Goal: Task Accomplishment & Management: Complete application form

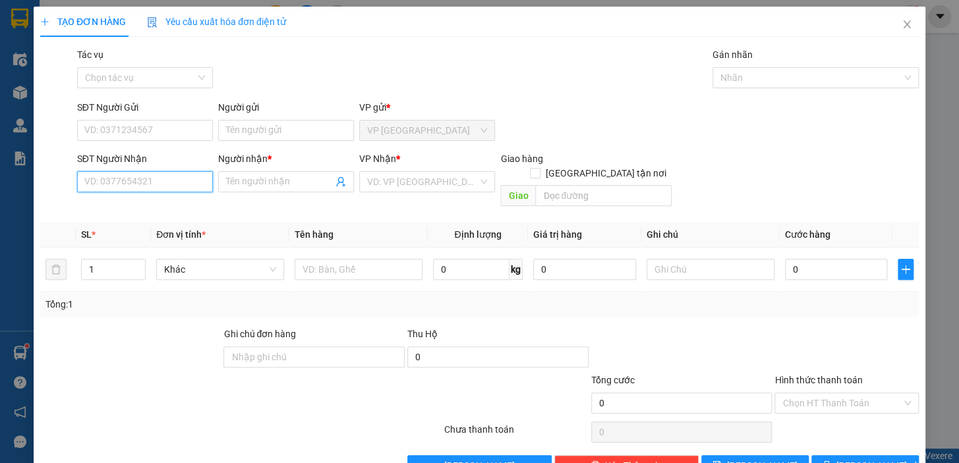
click at [145, 183] on input "SĐT Người Nhận" at bounding box center [145, 181] width 136 height 21
type input "0898531397"
click at [264, 185] on input "Người nhận *" at bounding box center [279, 182] width 107 height 15
type input "[PERSON_NAME]"
click at [409, 191] on input "search" at bounding box center [422, 182] width 111 height 20
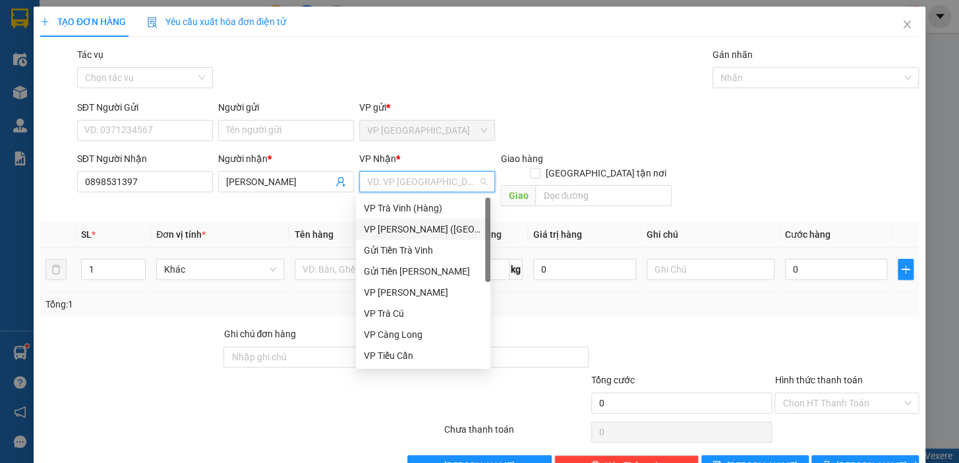
drag, startPoint x: 402, startPoint y: 232, endPoint x: 387, endPoint y: 239, distance: 16.5
click at [401, 232] on div "VP [PERSON_NAME] ([GEOGRAPHIC_DATA])" at bounding box center [423, 229] width 119 height 15
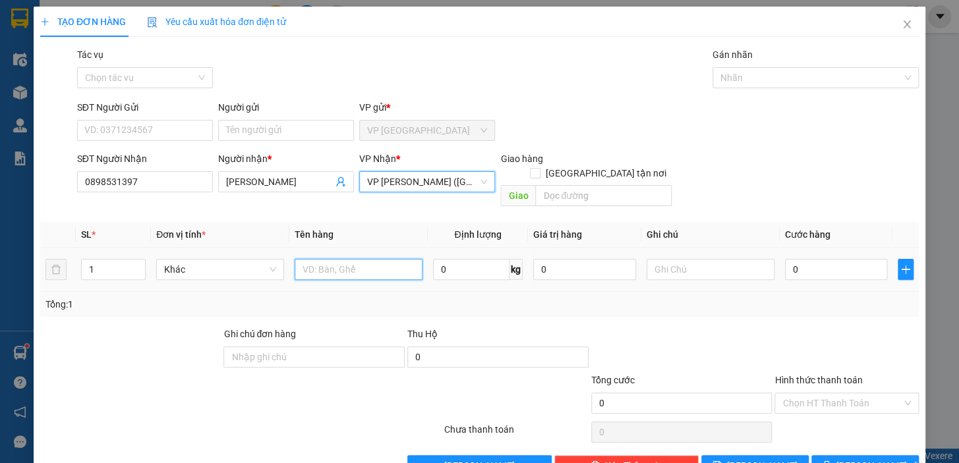
click at [338, 259] on input "text" at bounding box center [359, 269] width 128 height 21
type input "1 BỊCH TRẮNG KK"
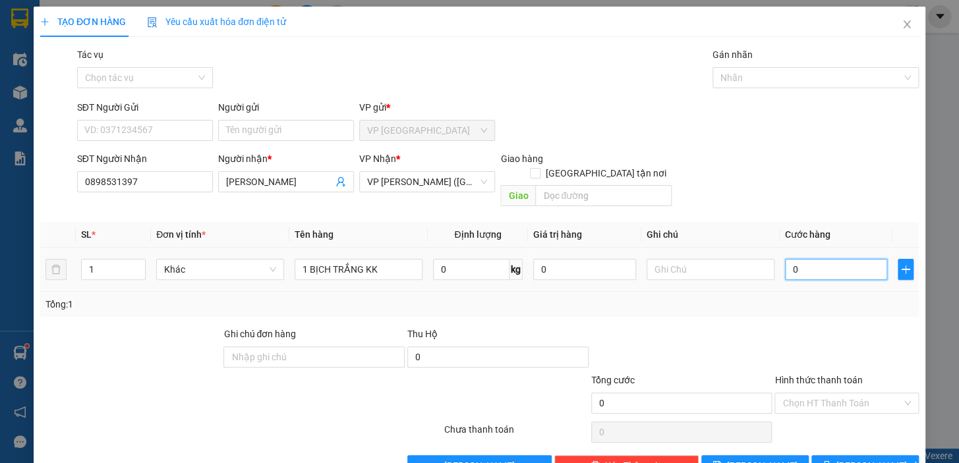
click at [785, 259] on input "0" at bounding box center [836, 269] width 103 height 21
click at [257, 134] on input "Người gửi" at bounding box center [286, 130] width 136 height 21
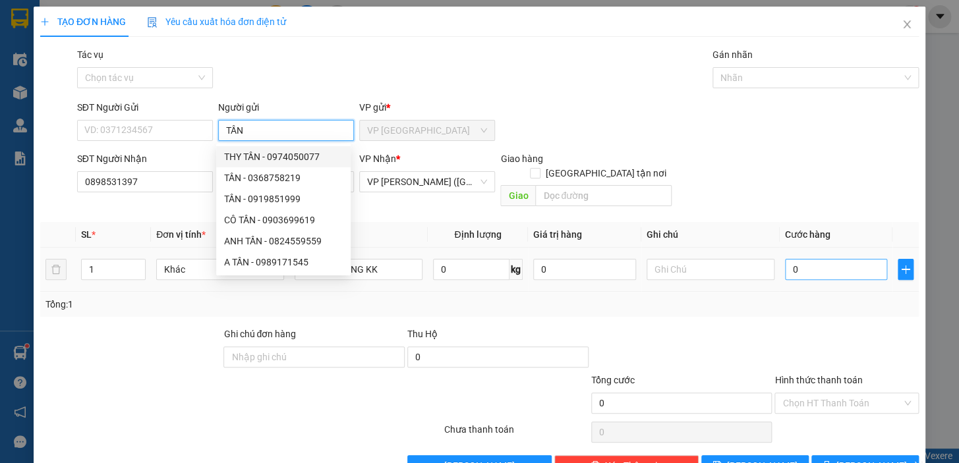
type input "TẦN"
click at [785, 259] on input "0" at bounding box center [836, 269] width 103 height 21
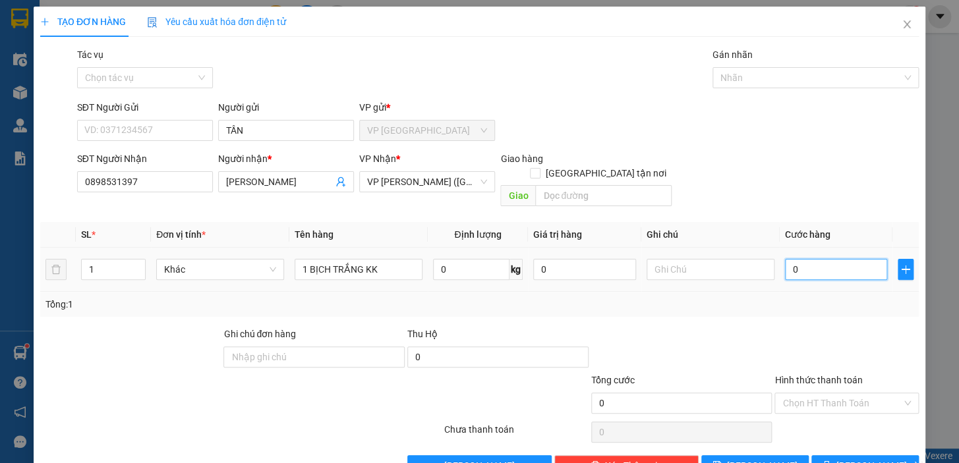
type input "3"
type input "35"
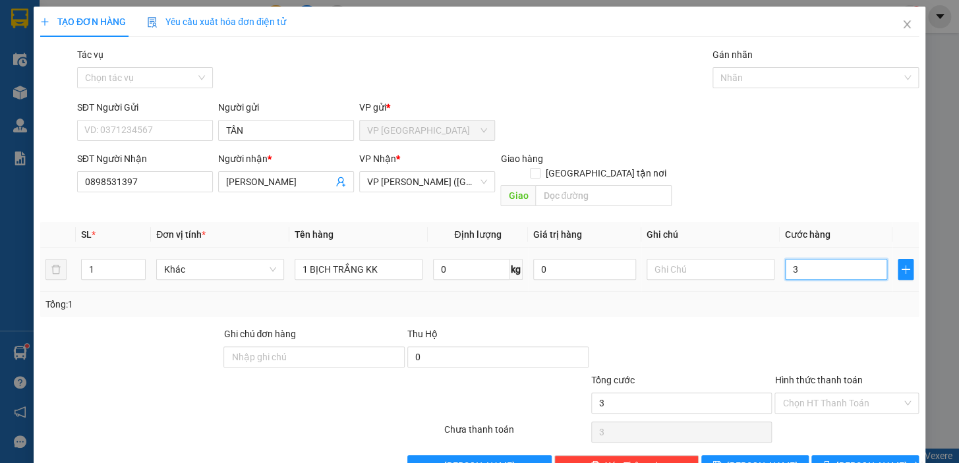
type input "35"
type input "350"
type input "3.500"
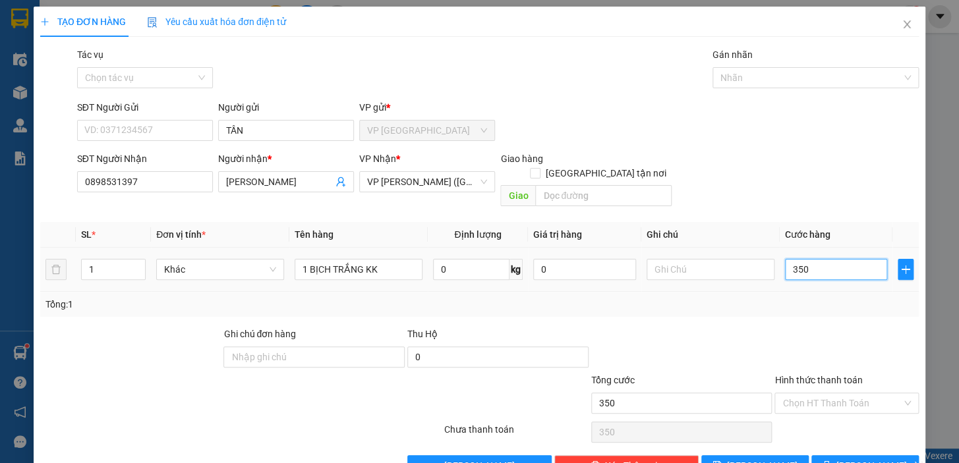
type input "3.500"
type input "35.000"
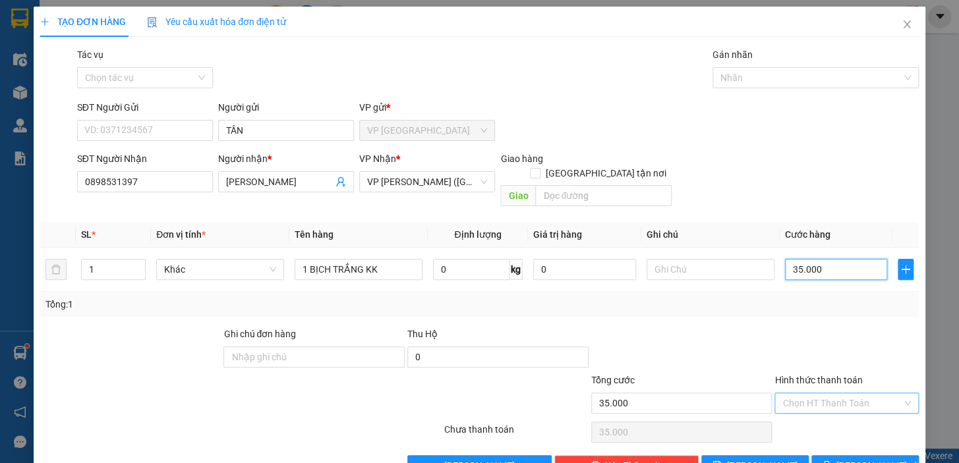
type input "35.000"
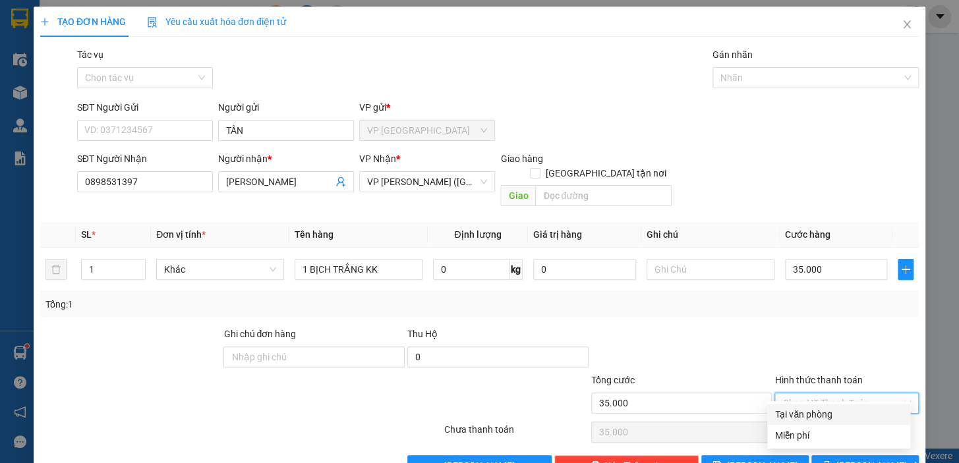
click at [840, 394] on input "Hình thức thanh toán" at bounding box center [841, 404] width 119 height 20
click at [825, 409] on div "Tại văn phòng" at bounding box center [838, 414] width 127 height 15
type input "0"
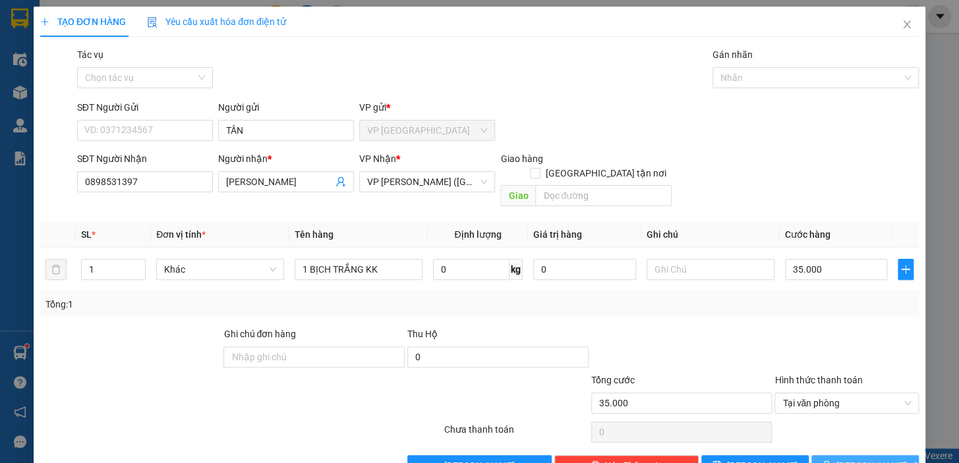
click at [895, 455] on button "[PERSON_NAME] và In" at bounding box center [864, 465] width 107 height 21
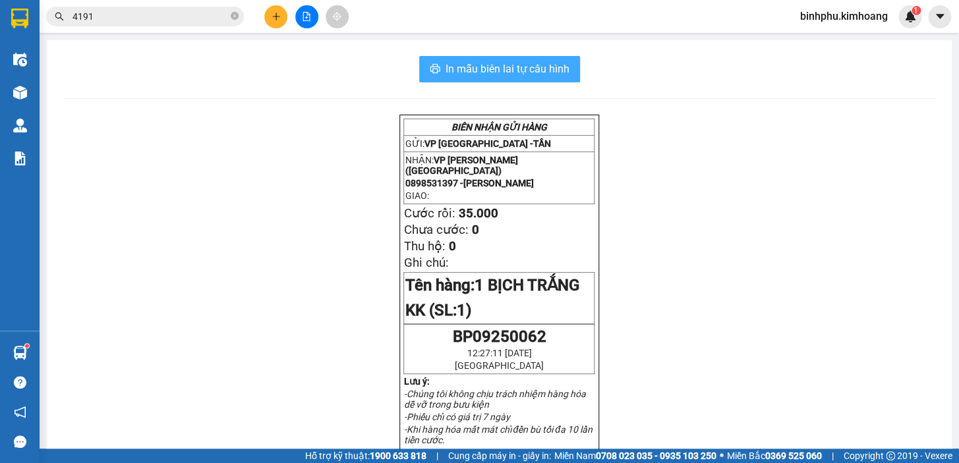
click at [492, 78] on button "In mẫu biên lai tự cấu hình" at bounding box center [499, 69] width 161 height 26
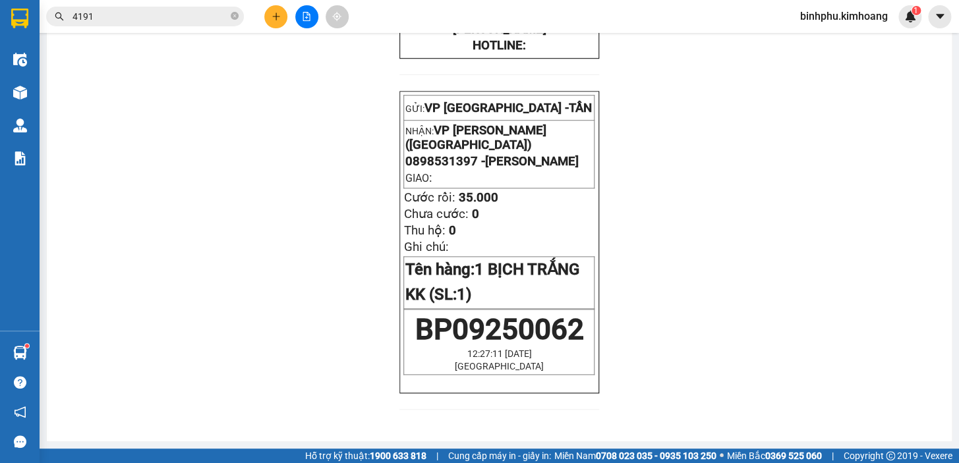
scroll to position [235, 0]
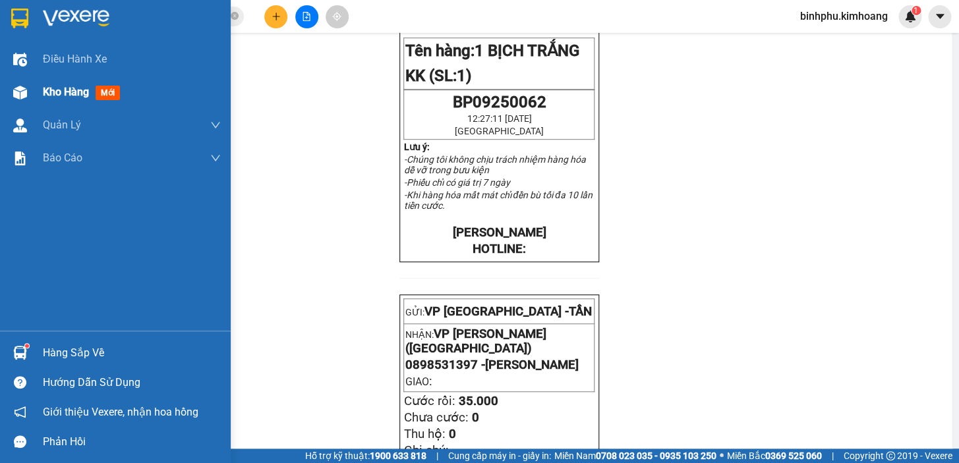
click at [13, 98] on img at bounding box center [20, 93] width 14 height 14
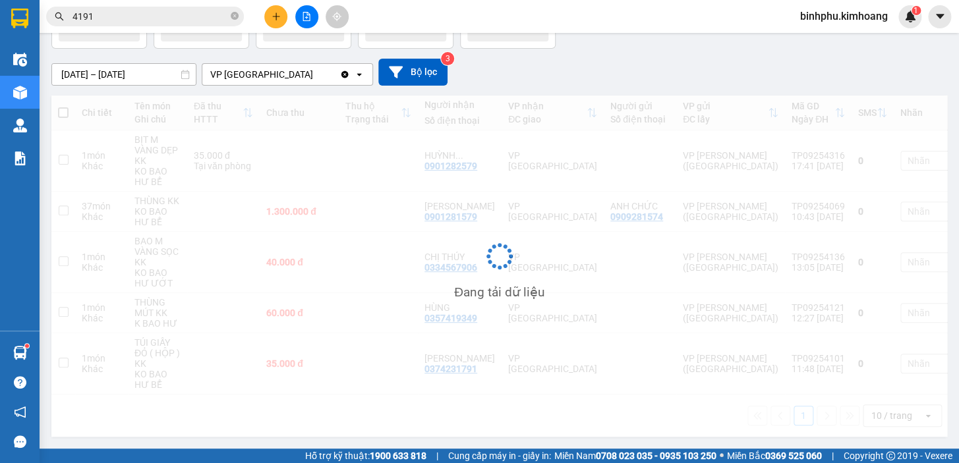
scroll to position [94, 0]
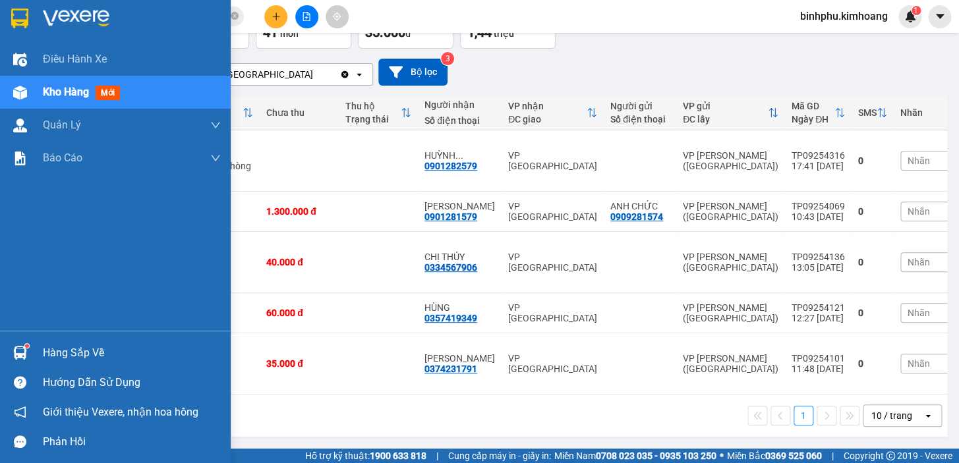
click at [74, 347] on div "Hàng sắp về" at bounding box center [132, 353] width 178 height 20
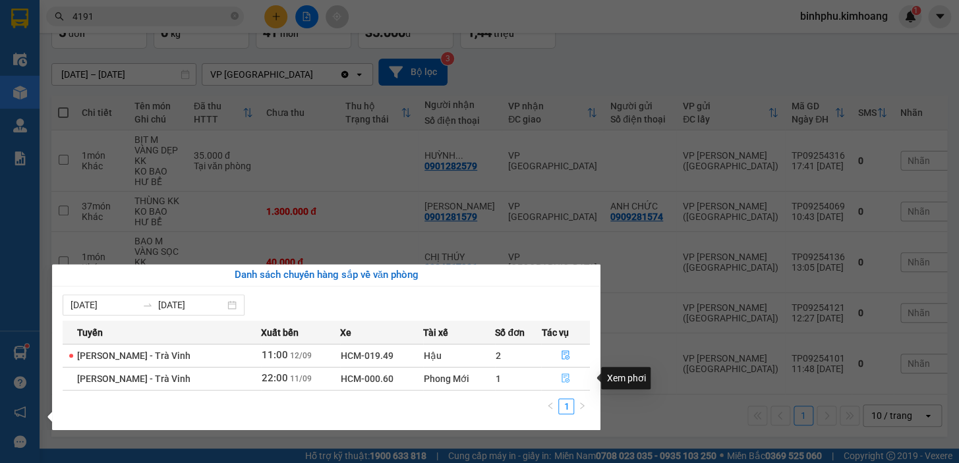
click at [566, 372] on button "button" at bounding box center [565, 378] width 47 height 21
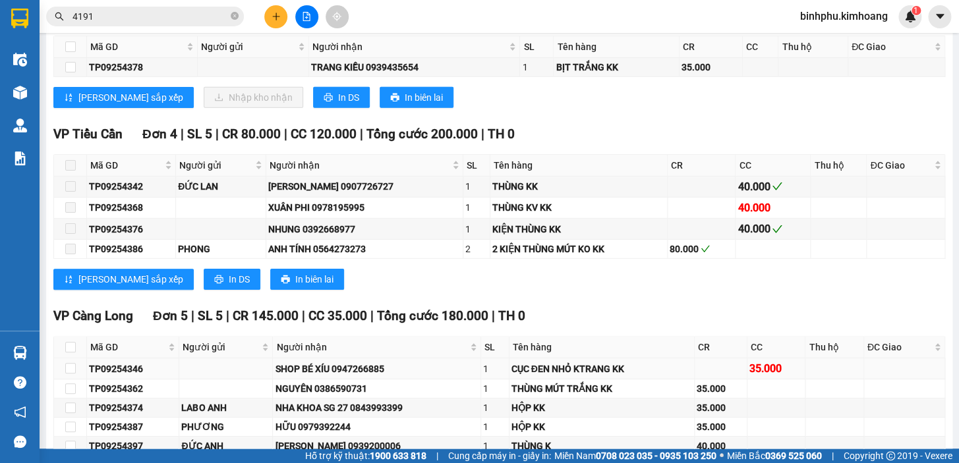
scroll to position [1437, 0]
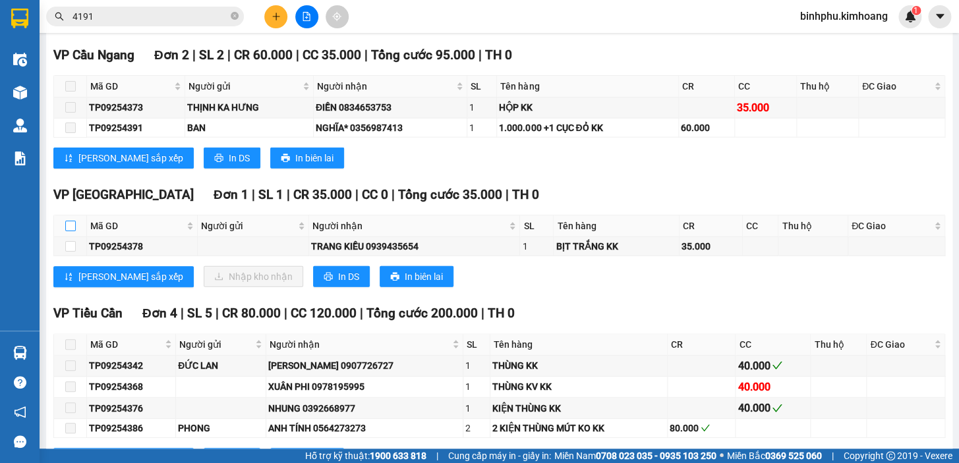
click at [69, 227] on input "checkbox" at bounding box center [70, 226] width 11 height 11
checkbox input "true"
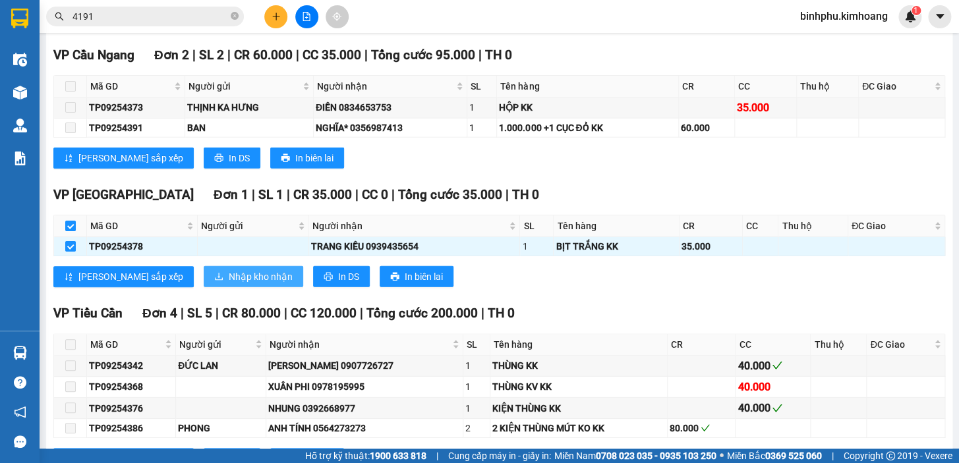
click at [229, 284] on span "Nhập kho nhận" at bounding box center [261, 277] width 64 height 15
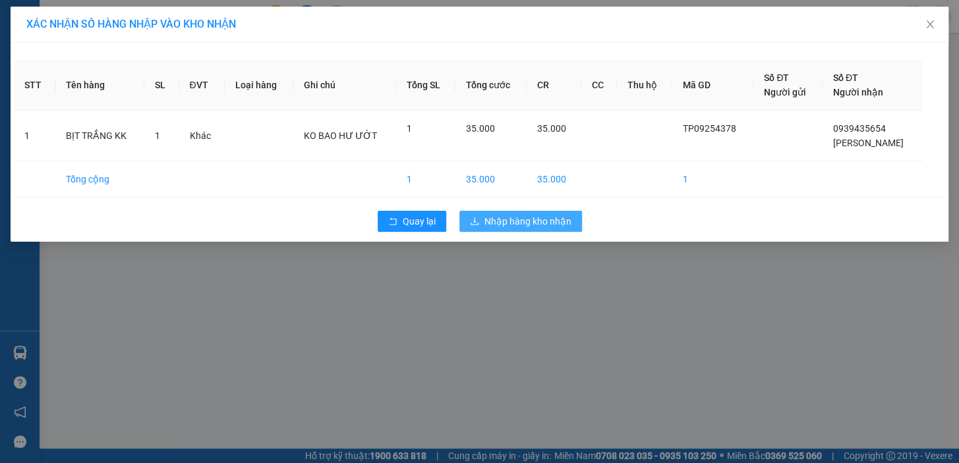
click at [542, 211] on button "Nhập hàng kho nhận" at bounding box center [520, 221] width 123 height 21
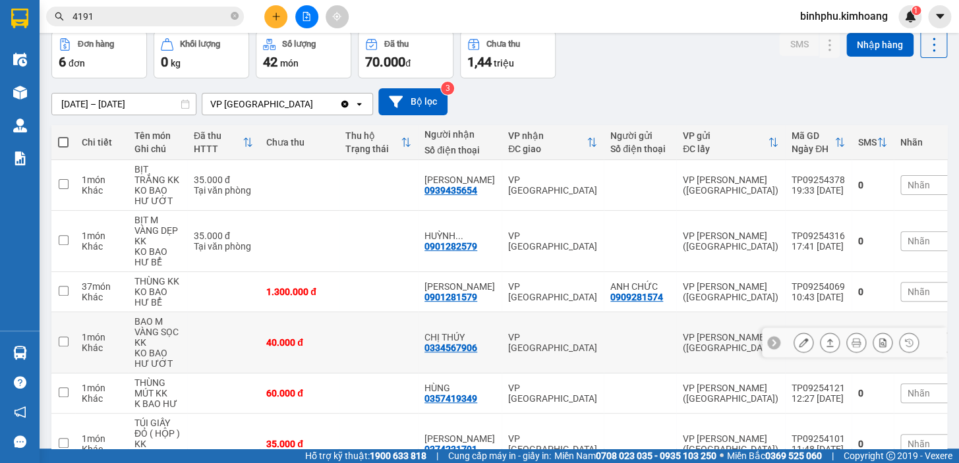
scroll to position [145, 0]
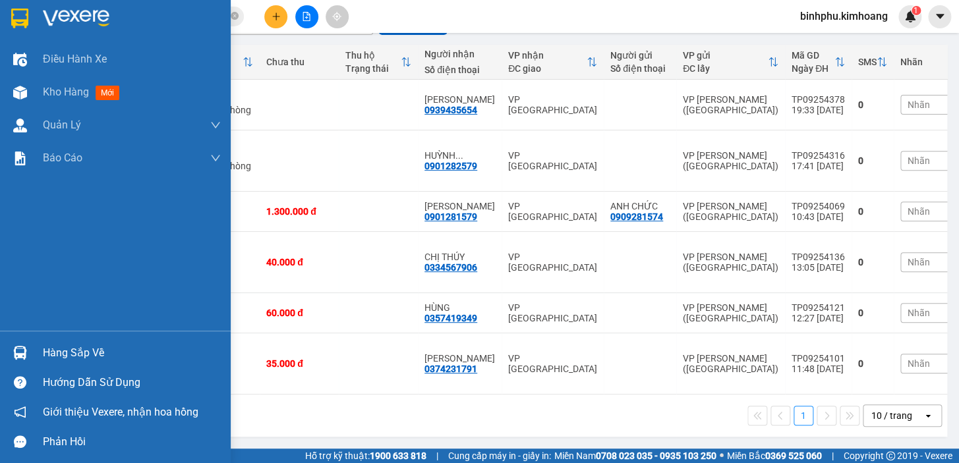
click at [57, 353] on div "Hàng sắp về" at bounding box center [132, 353] width 178 height 20
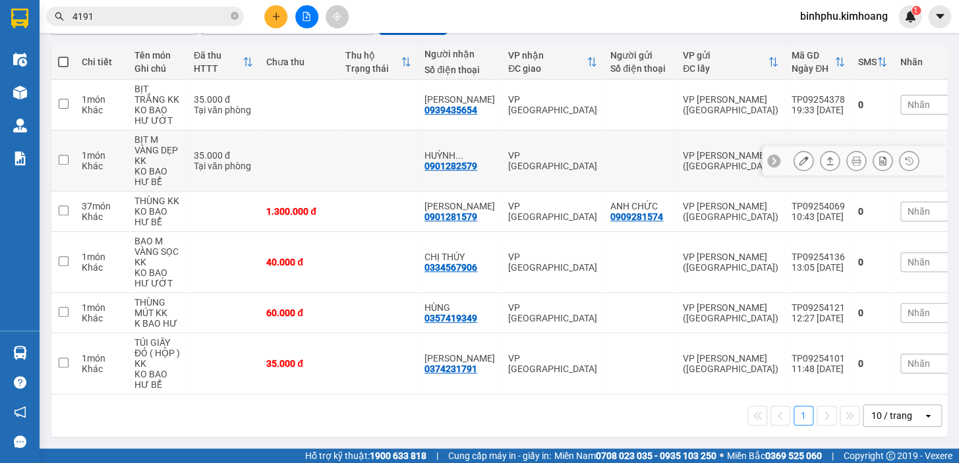
click at [572, 185] on section "Kết quả tìm kiếm ( 173 ) Bộ lọc Mã ĐH Trạng thái Món hàng Thu hộ Tổng cước Chưa…" at bounding box center [479, 231] width 959 height 463
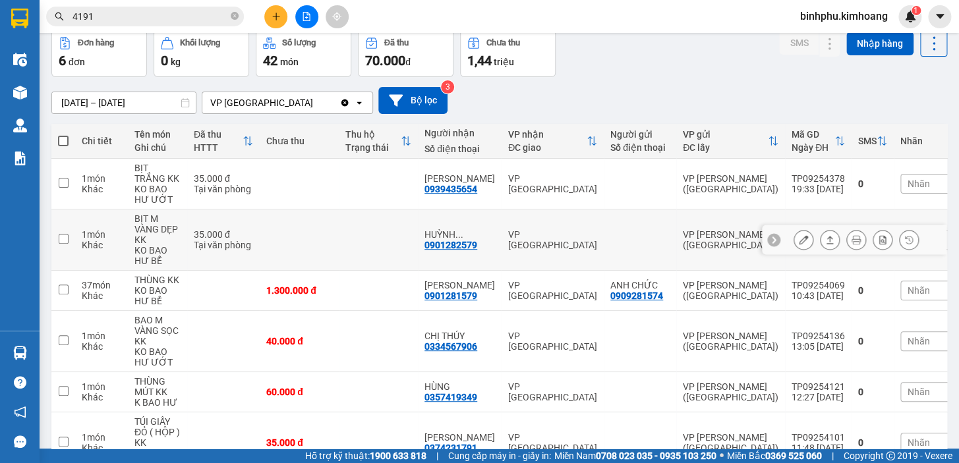
scroll to position [0, 0]
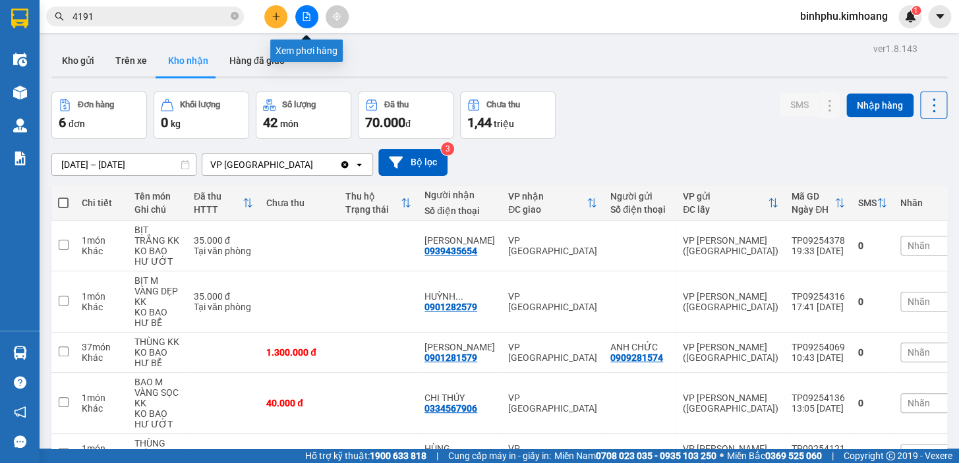
click at [308, 17] on icon "file-add" at bounding box center [306, 16] width 9 height 9
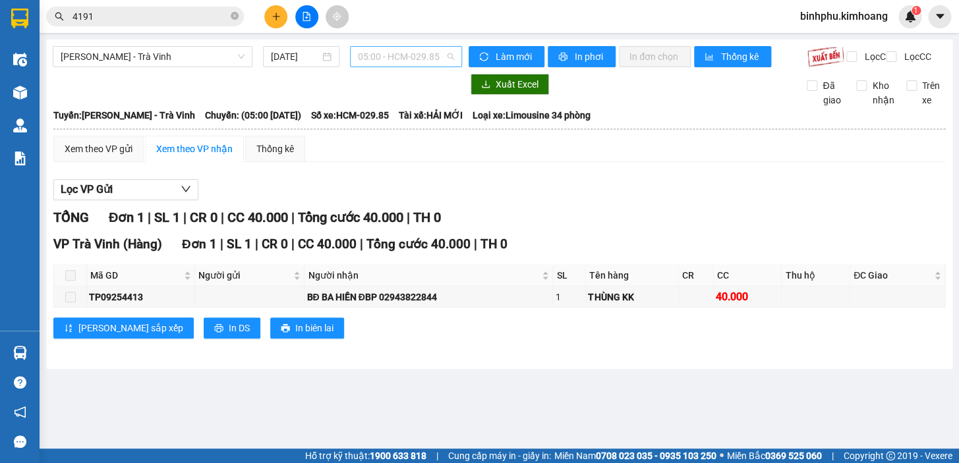
click at [440, 59] on span "05:00 - HCM-029.85" at bounding box center [406, 57] width 96 height 20
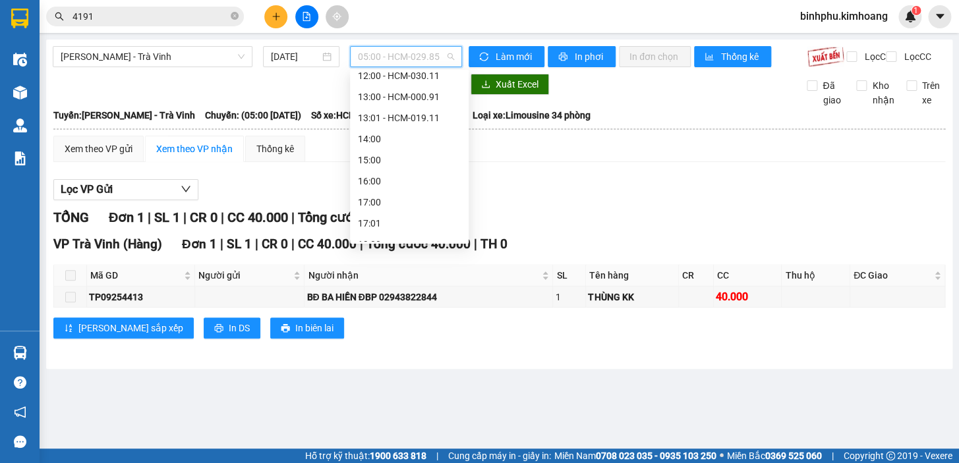
scroll to position [295, 0]
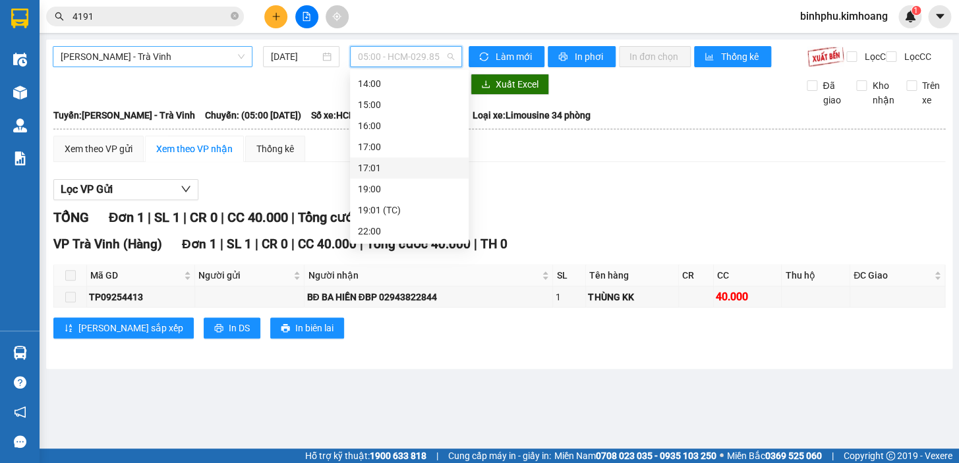
click at [231, 54] on span "[PERSON_NAME] - Trà Vinh" at bounding box center [153, 57] width 184 height 20
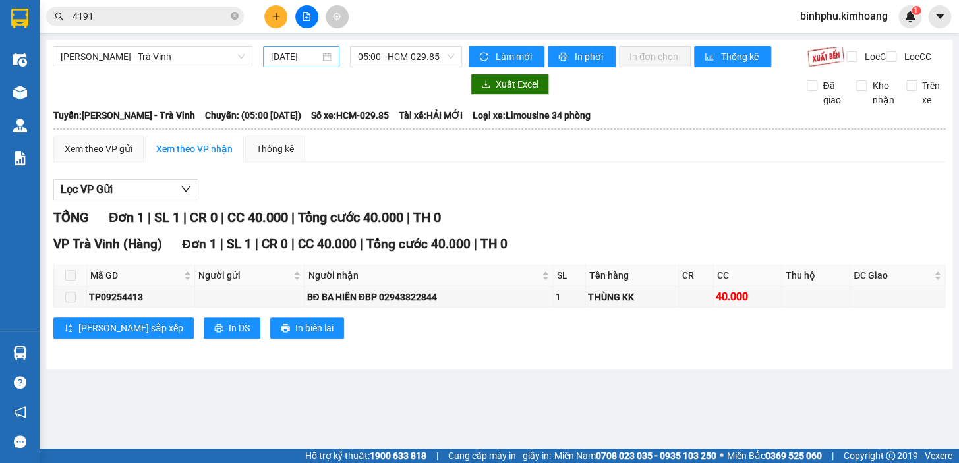
click at [324, 61] on div "[DATE]" at bounding box center [301, 56] width 61 height 15
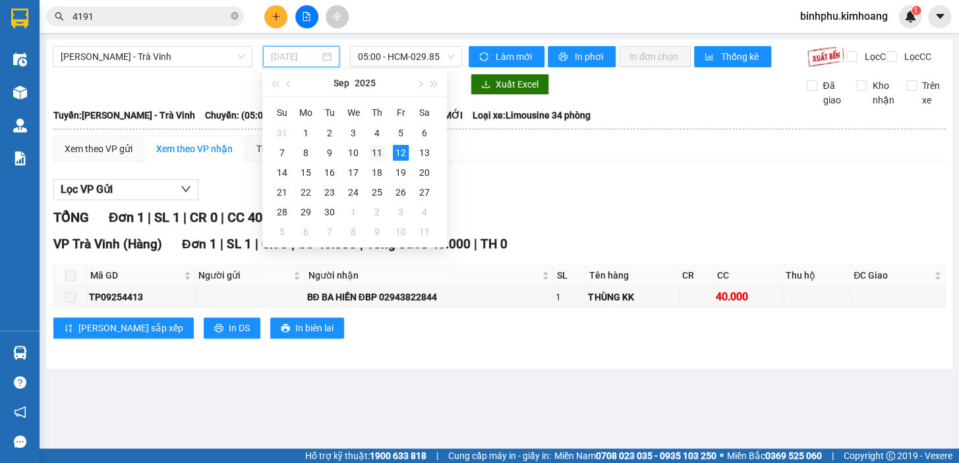
click at [373, 151] on div "11" at bounding box center [377, 153] width 16 height 16
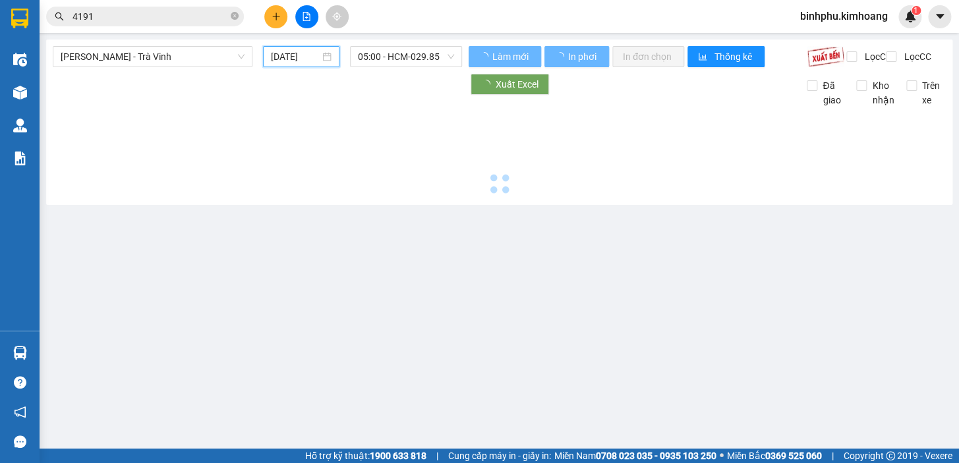
type input "[DATE]"
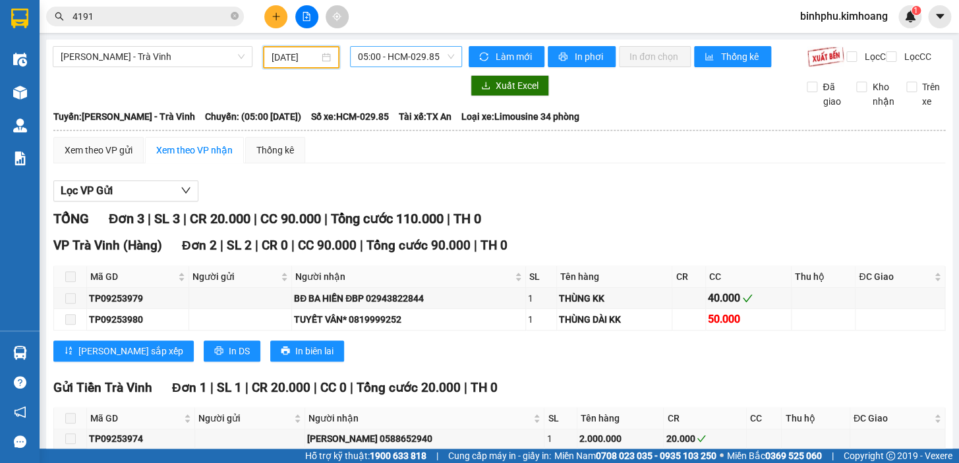
click at [424, 59] on span "05:00 - HCM-029.85" at bounding box center [406, 57] width 96 height 20
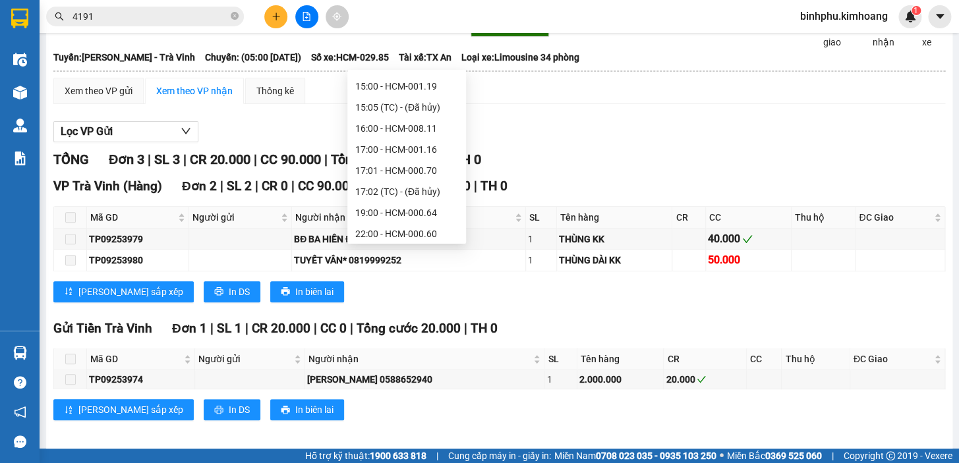
scroll to position [316, 0]
click at [383, 208] on div "19:00 - HCM-000.64" at bounding box center [406, 209] width 103 height 15
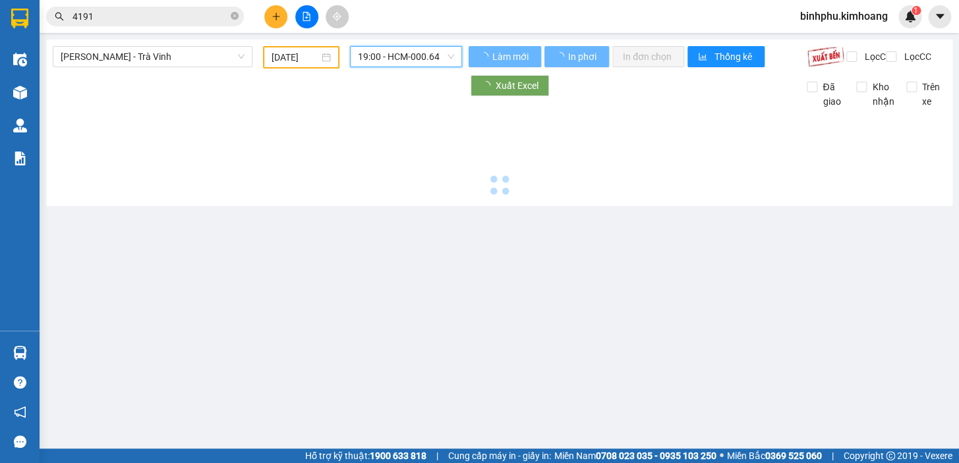
scroll to position [0, 0]
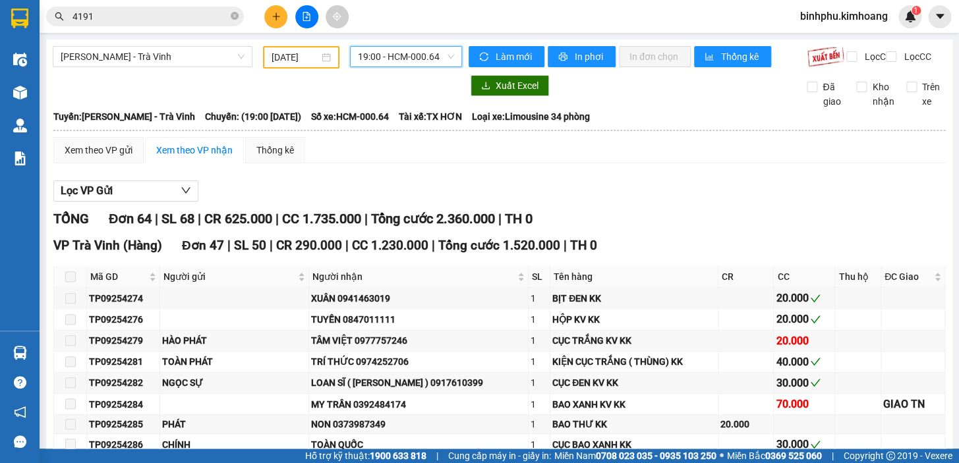
click at [436, 59] on span "19:00 - HCM-000.64" at bounding box center [406, 57] width 96 height 20
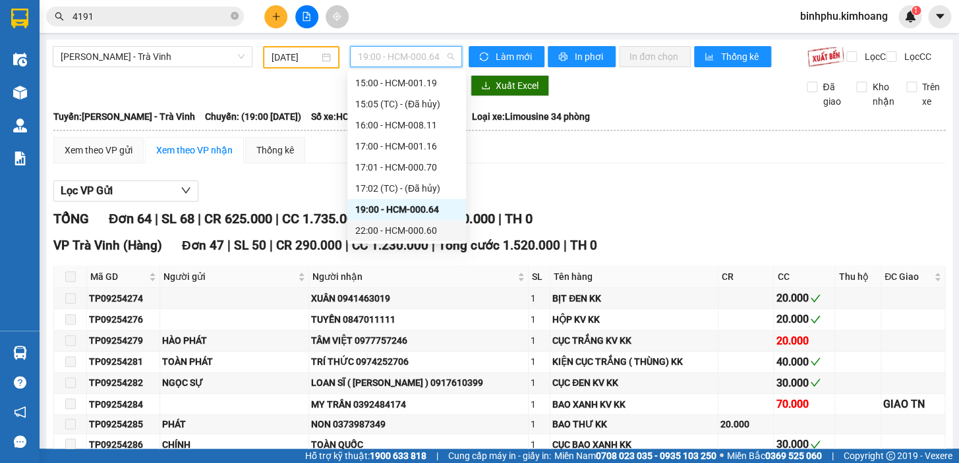
click at [385, 230] on div "22:00 - HCM-000.60" at bounding box center [406, 230] width 103 height 15
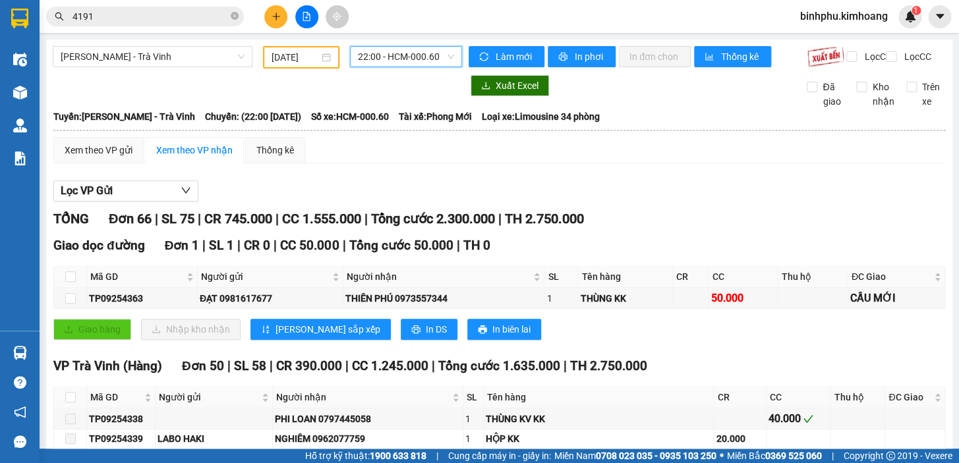
click at [438, 57] on span "22:00 - HCM-000.60" at bounding box center [406, 57] width 96 height 20
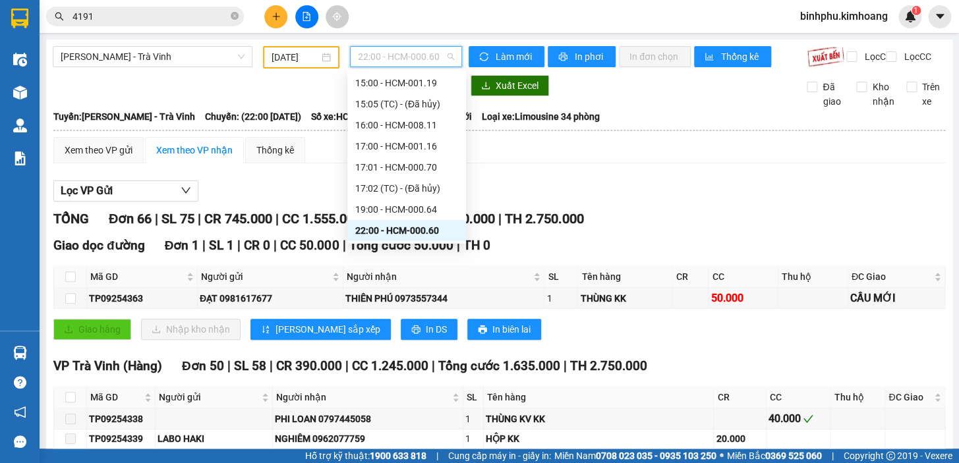
click at [179, 26] on div "Kết quả tìm kiếm ( 173 ) Bộ lọc Mã ĐH Trạng thái Món hàng Thu hộ Tổng cước Chưa…" at bounding box center [128, 16] width 257 height 23
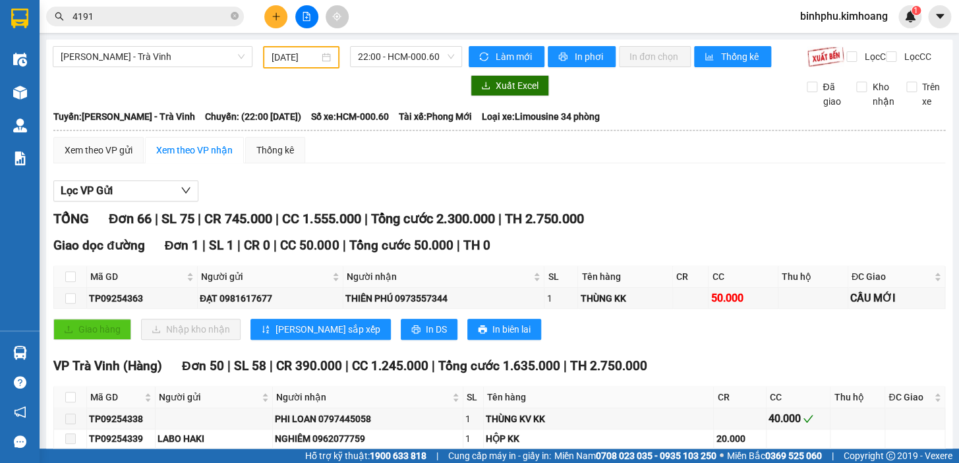
click at [179, 19] on input "4191" at bounding box center [151, 16] width 156 height 15
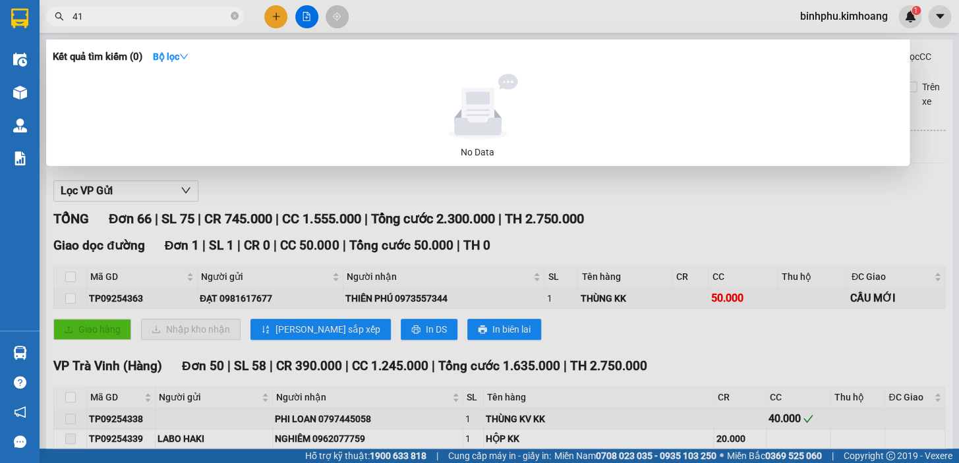
type input "4"
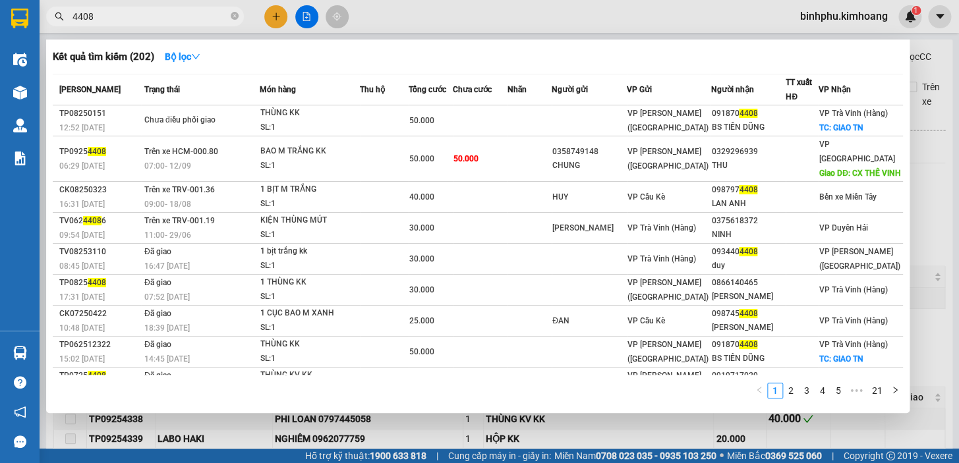
type input "4408"
click at [672, 5] on div at bounding box center [479, 231] width 959 height 463
